Goal: Information Seeking & Learning: Find specific fact

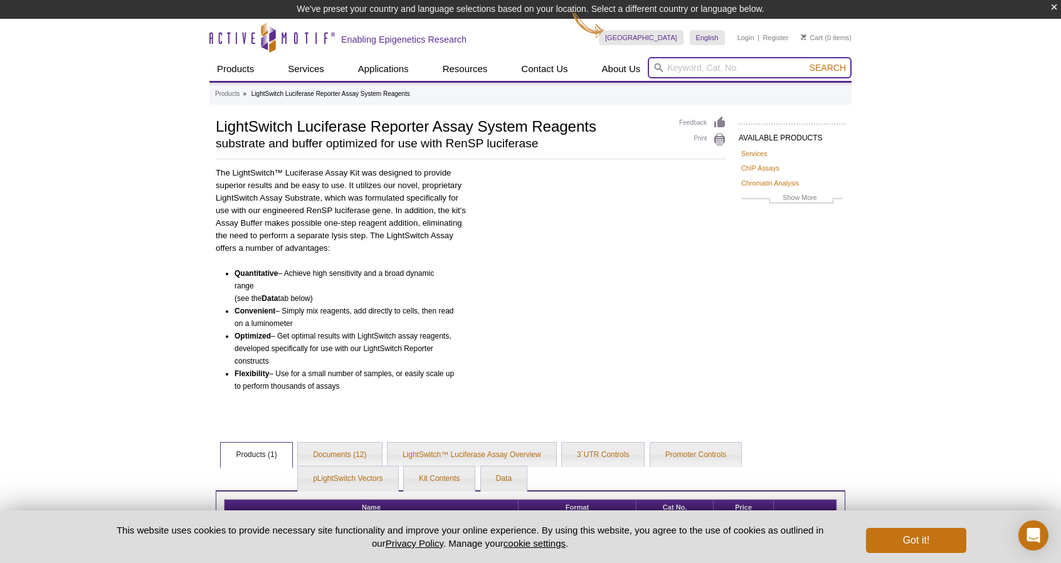
click at [787, 67] on input "search" at bounding box center [750, 67] width 204 height 21
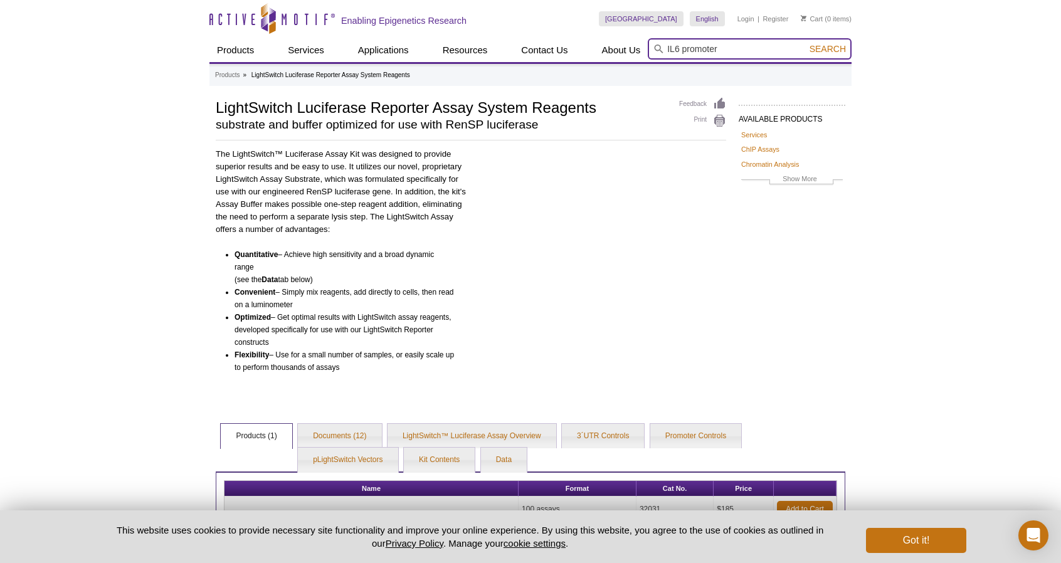
type input "IL6 promoter"
click at [806, 43] on button "Search" at bounding box center [828, 48] width 44 height 11
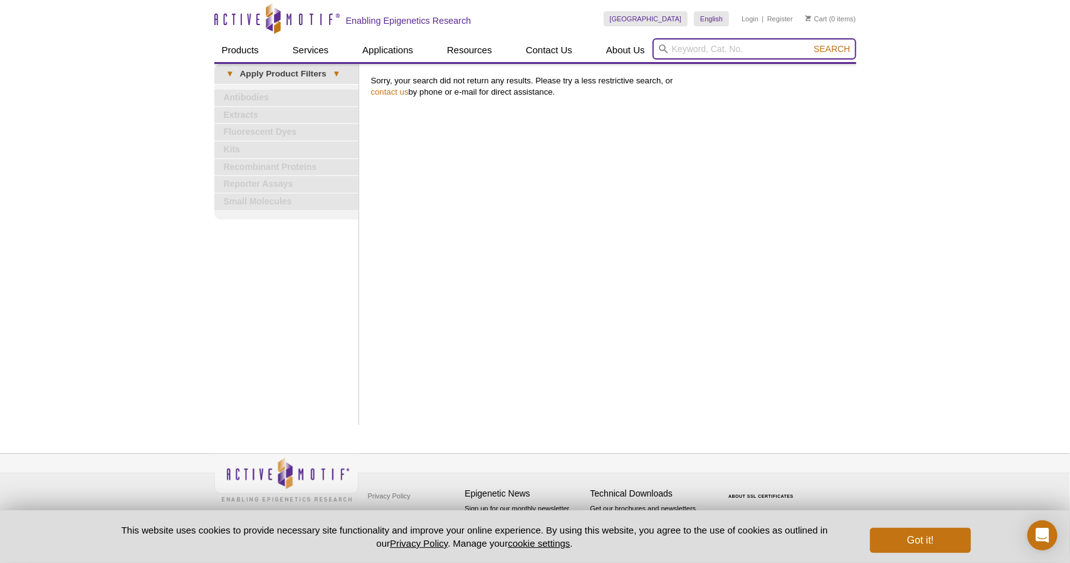
click at [709, 48] on input "search" at bounding box center [755, 48] width 204 height 21
paste input "32001"
type input "32001"
click at [829, 46] on span "Search" at bounding box center [832, 49] width 36 height 10
click at [742, 51] on input "search" at bounding box center [755, 48] width 204 height 21
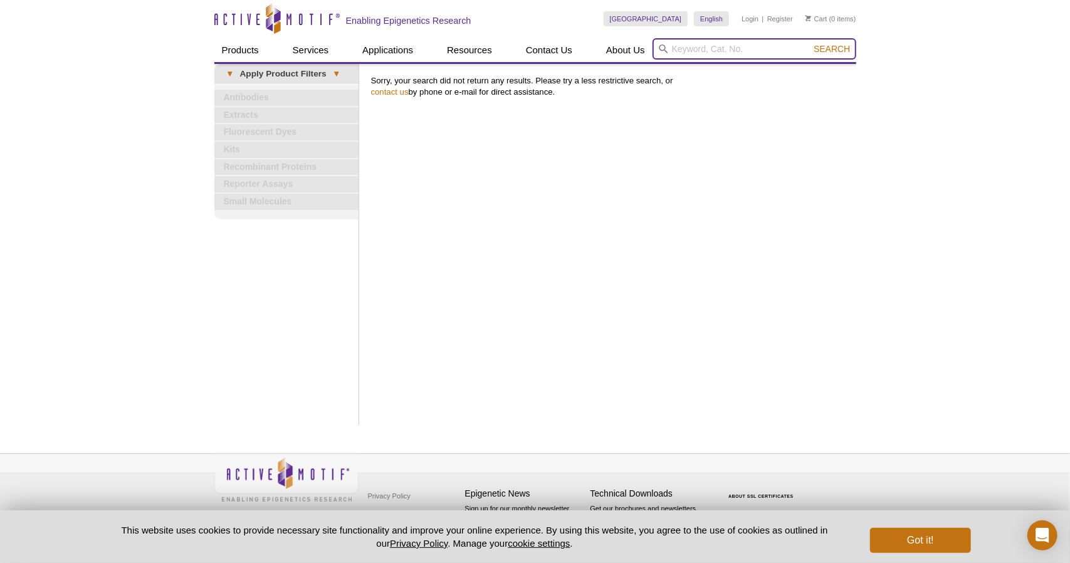
paste input "S721728"
type input "S721728"
click at [834, 52] on span "Search" at bounding box center [832, 49] width 36 height 10
